Goal: Task Accomplishment & Management: Manage account settings

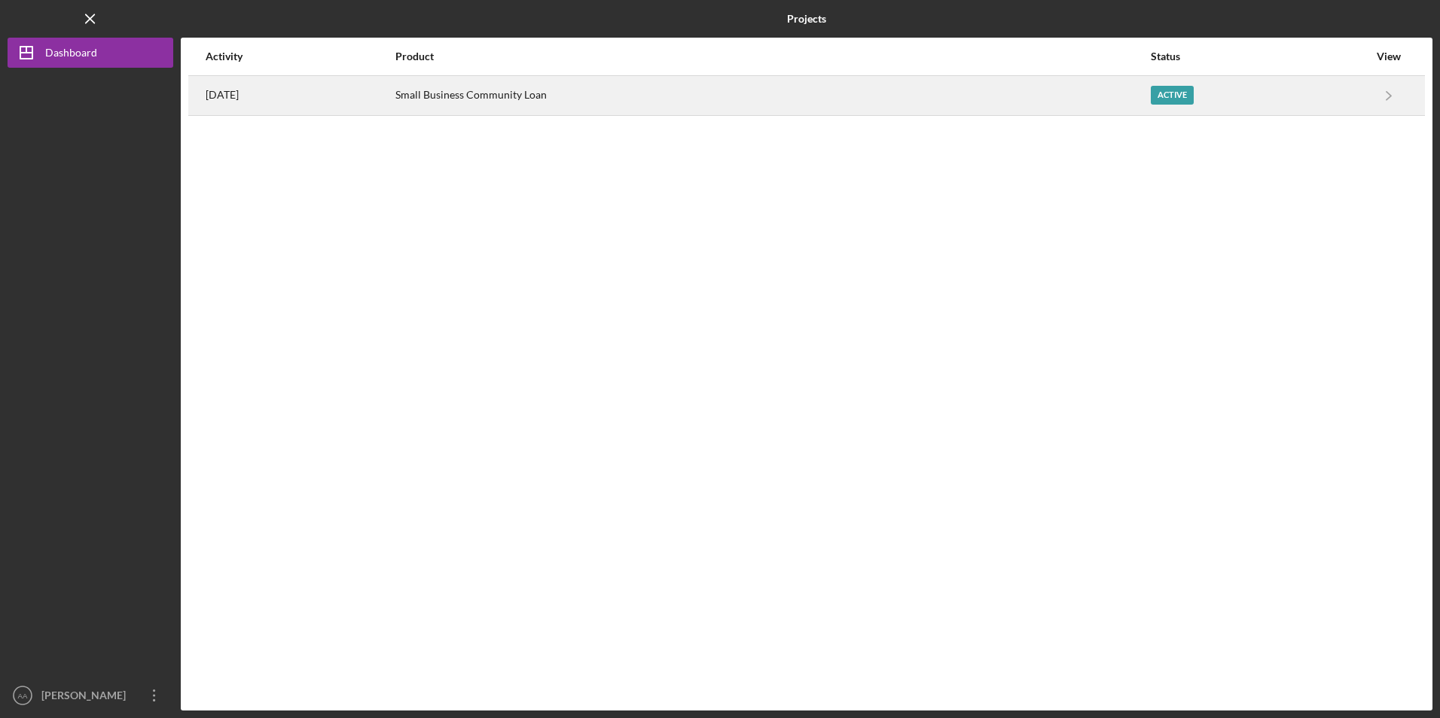
click at [472, 84] on div "Small Business Community Loan" at bounding box center [772, 96] width 754 height 38
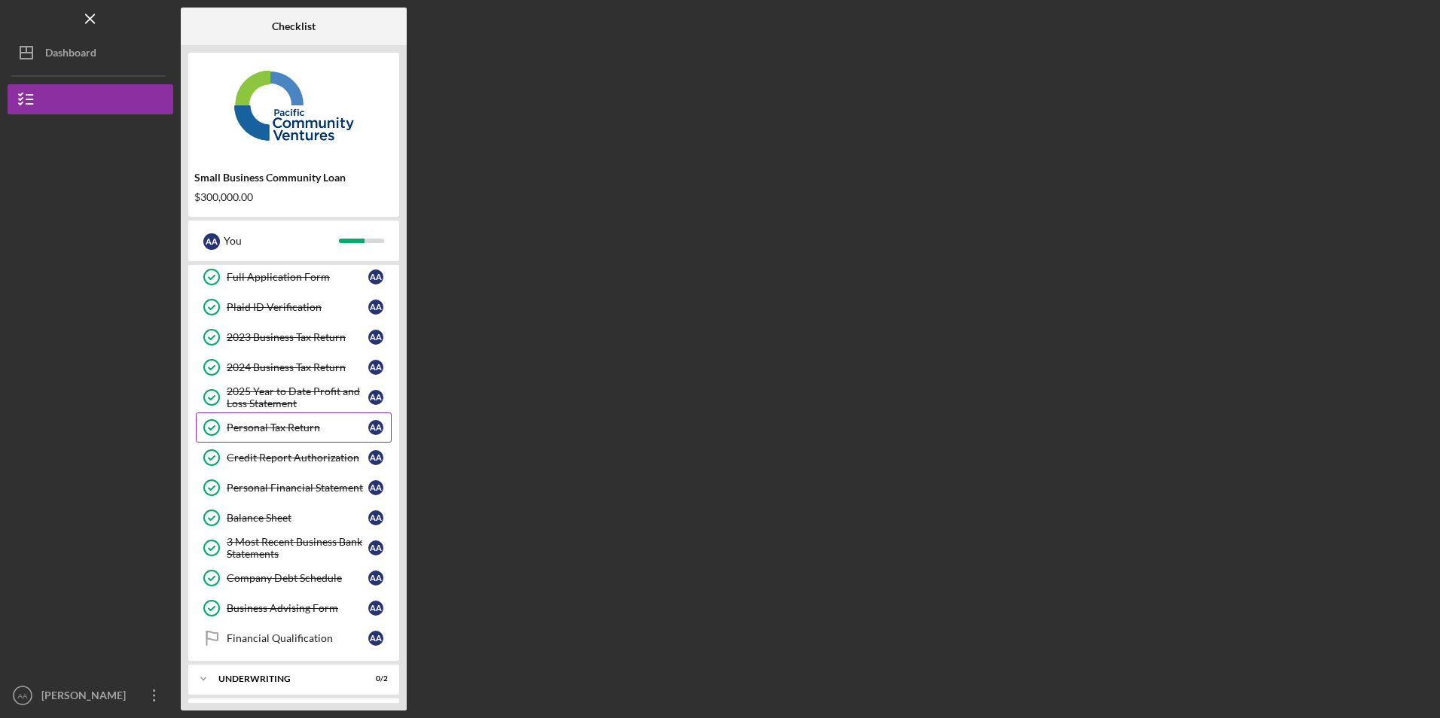
scroll to position [101, 0]
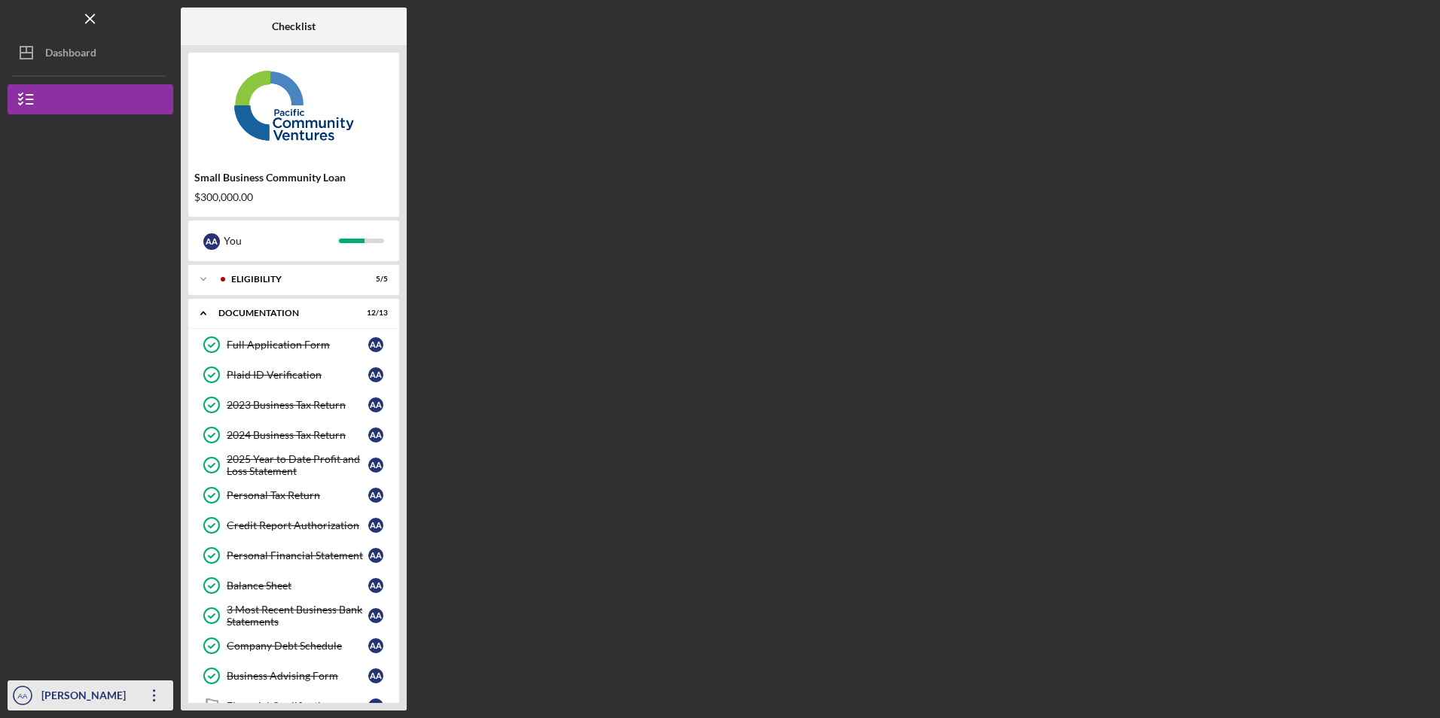
click at [145, 683] on icon "Icon/Overflow" at bounding box center [155, 696] width 38 height 38
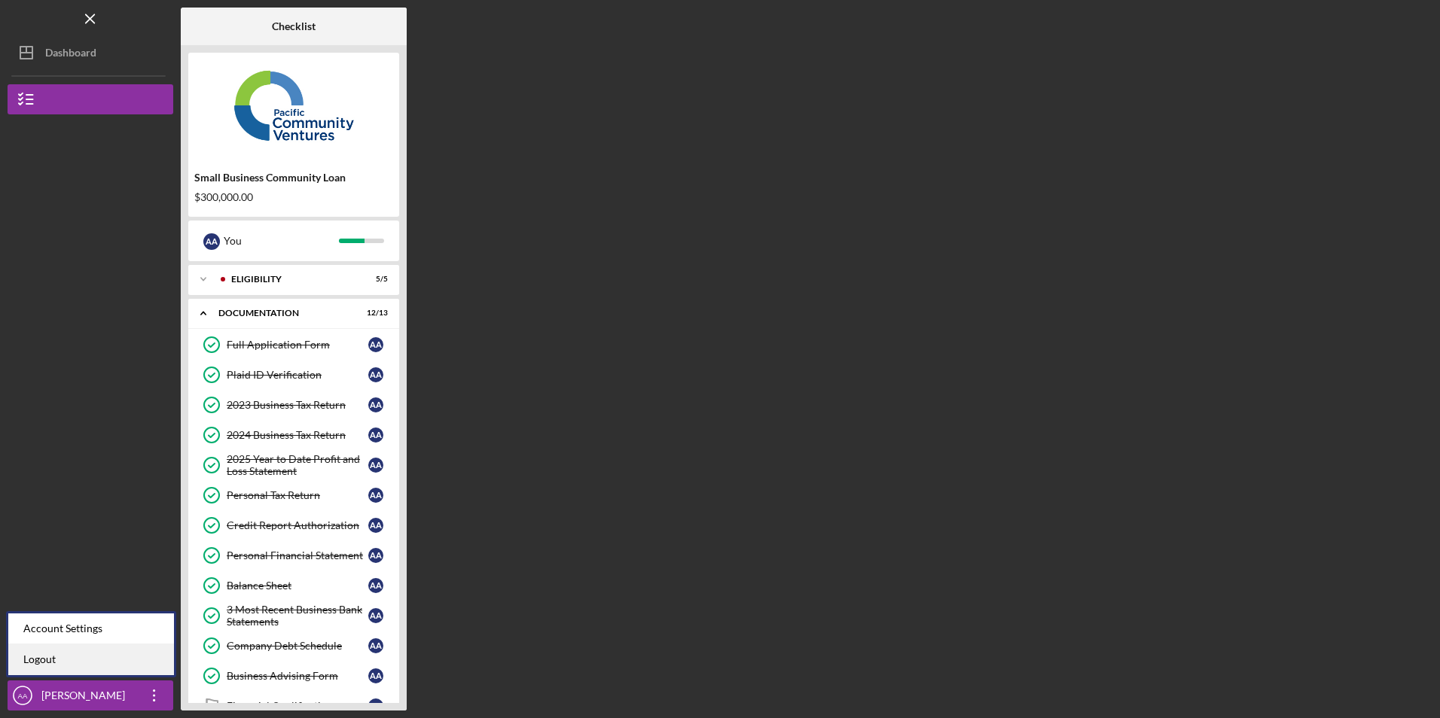
click at [139, 665] on link "Logout" at bounding box center [91, 660] width 166 height 31
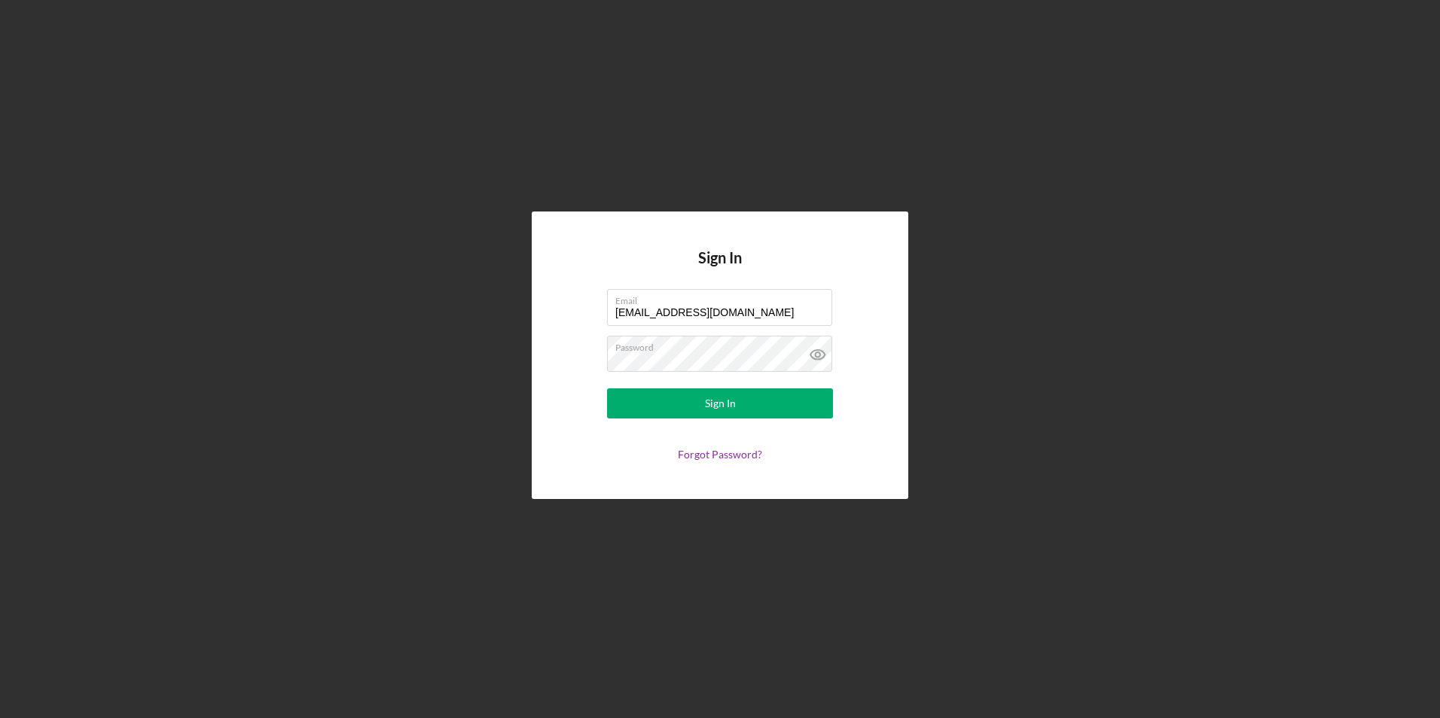
drag, startPoint x: 728, startPoint y: 313, endPoint x: 556, endPoint y: 305, distance: 171.9
click at [556, 305] on div "Sign In Email info@ibuilderspro.com Password Sign In Forgot Password?" at bounding box center [720, 355] width 377 height 287
type input "marcyluna75@icloud.com"
click at [643, 383] on form "Email marcyluna75@icloud.com Password Sign In Forgot Password?" at bounding box center [719, 375] width 301 height 172
click at [639, 398] on button "Sign In" at bounding box center [720, 404] width 226 height 30
